Goal: Information Seeking & Learning: Learn about a topic

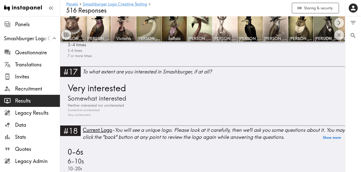
scroll to position [1342, 0]
click at [173, 90] on div "Very interested Somewhat interested Neither interested nor uninterested Somewha…" at bounding box center [202, 99] width 273 height 35
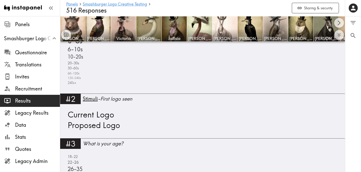
scroll to position [238, 0]
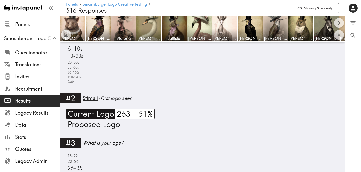
click at [101, 112] on span "Current Logo" at bounding box center [91, 113] width 48 height 11
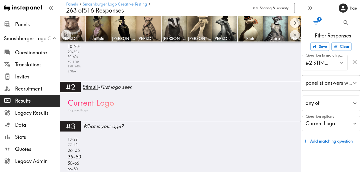
scroll to position [222, 0]
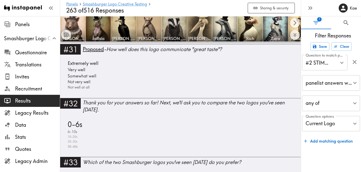
scroll to position [6571, 0]
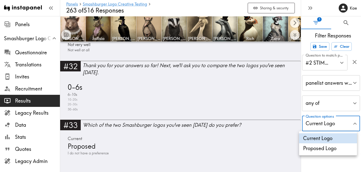
click at [322, 144] on li "Proposed Logo" at bounding box center [328, 148] width 58 height 10
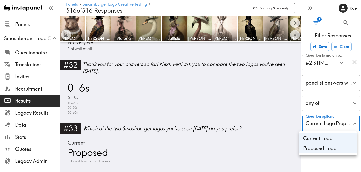
click at [321, 137] on li "Current Logo" at bounding box center [328, 138] width 58 height 10
type input "b9e8defd-f119-4d9b-b814-ea898500b1b5"
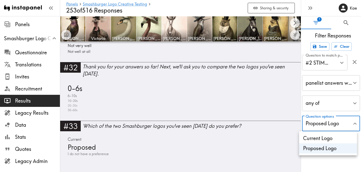
scroll to position [6564, 0]
click at [356, 123] on div at bounding box center [180, 86] width 361 height 172
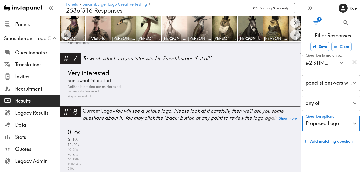
scroll to position [1236, 0]
click at [192, 78] on div "Very interested Somewhat interested Neither interested nor uninterested Somewha…" at bounding box center [180, 82] width 229 height 29
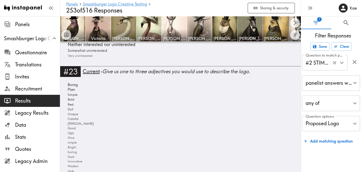
scroll to position [1525, 0]
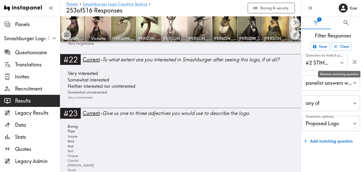
click at [357, 62] on icon "button" at bounding box center [355, 61] width 7 height 7
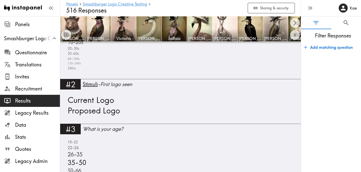
scroll to position [253, 0]
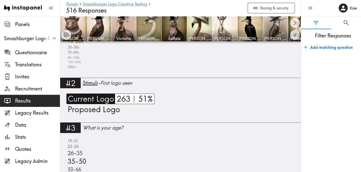
click at [98, 99] on span "Current Logo" at bounding box center [91, 98] width 48 height 11
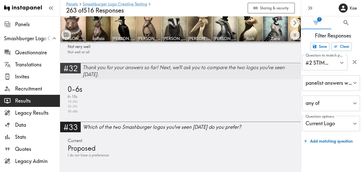
scroll to position [6571, 0]
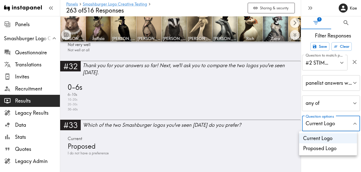
click at [332, 151] on li "Proposed Logo" at bounding box center [328, 148] width 58 height 10
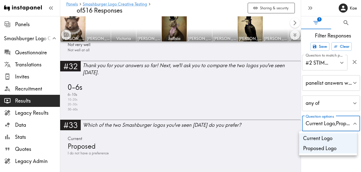
click at [334, 138] on li "Current Logo" at bounding box center [328, 138] width 58 height 10
type input "b9e8defd-f119-4d9b-b814-ea898500b1b5"
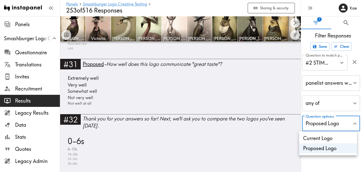
click at [342, 163] on div at bounding box center [180, 86] width 361 height 172
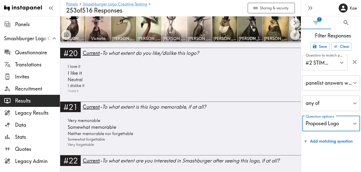
scroll to position [1427, 0]
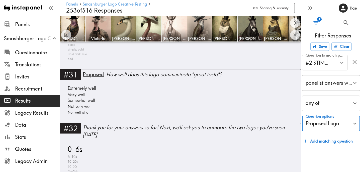
scroll to position [6567, 0]
